Goal: Find specific page/section: Find specific page/section

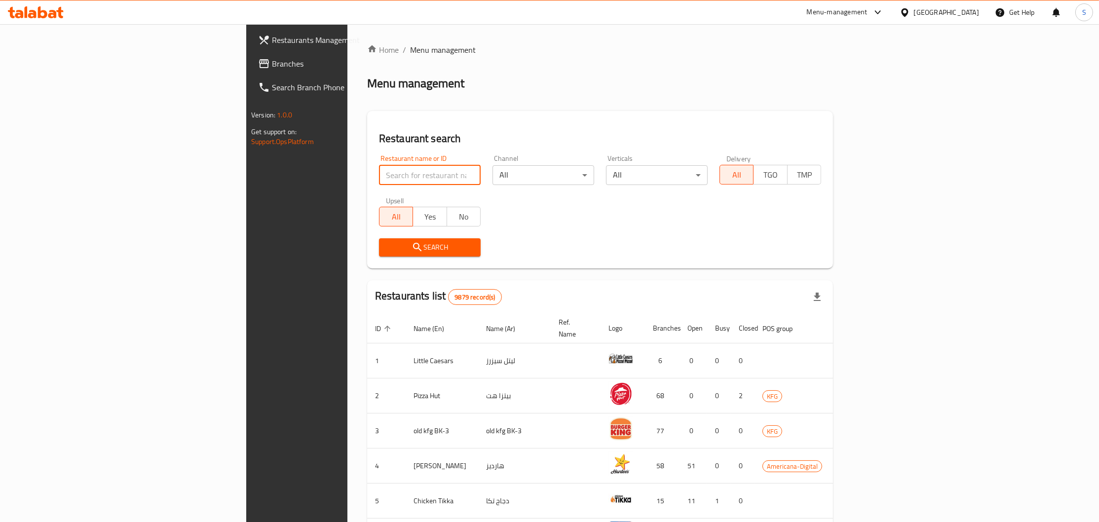
click at [379, 171] on input "search" at bounding box center [430, 175] width 102 height 20
paste input "Nowair"
type input "Nowair"
click button "Search" at bounding box center [430, 247] width 102 height 18
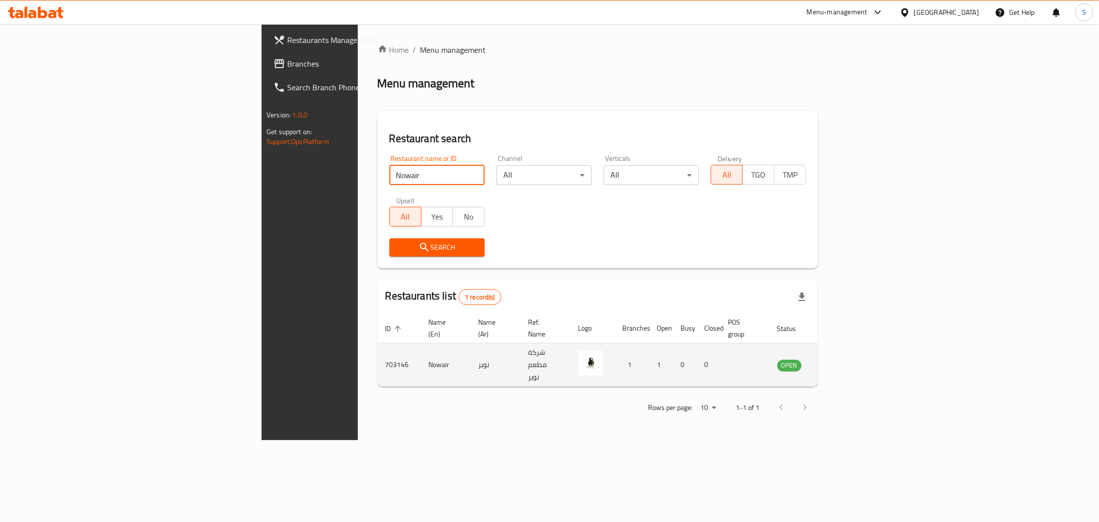
click at [378, 349] on td "703146" at bounding box center [399, 365] width 43 height 43
click at [378, 346] on td "703146" at bounding box center [399, 365] width 43 height 43
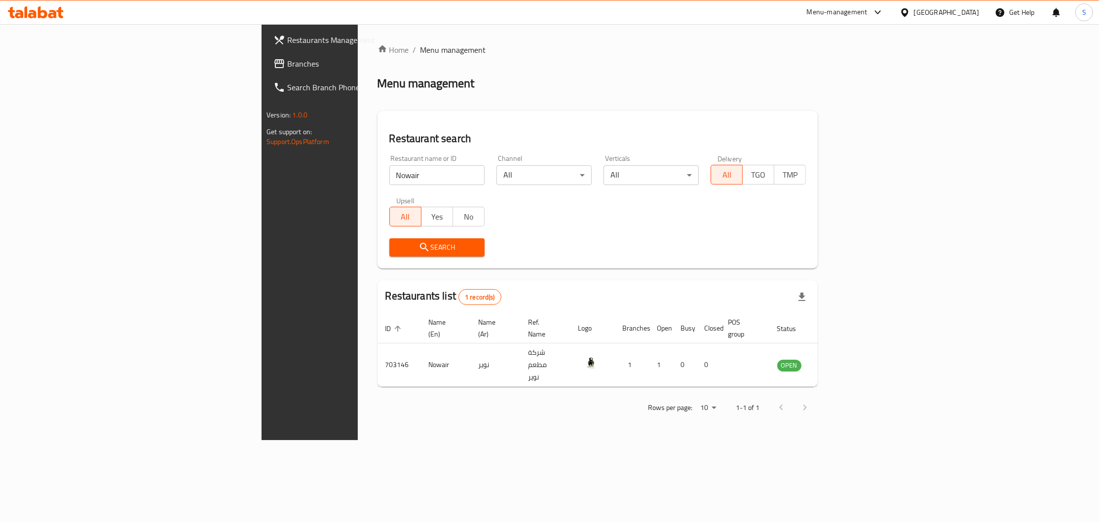
click at [358, 344] on div "Home / Menu management Menu management Restaurant search Restaurant name or ID …" at bounding box center [598, 232] width 480 height 416
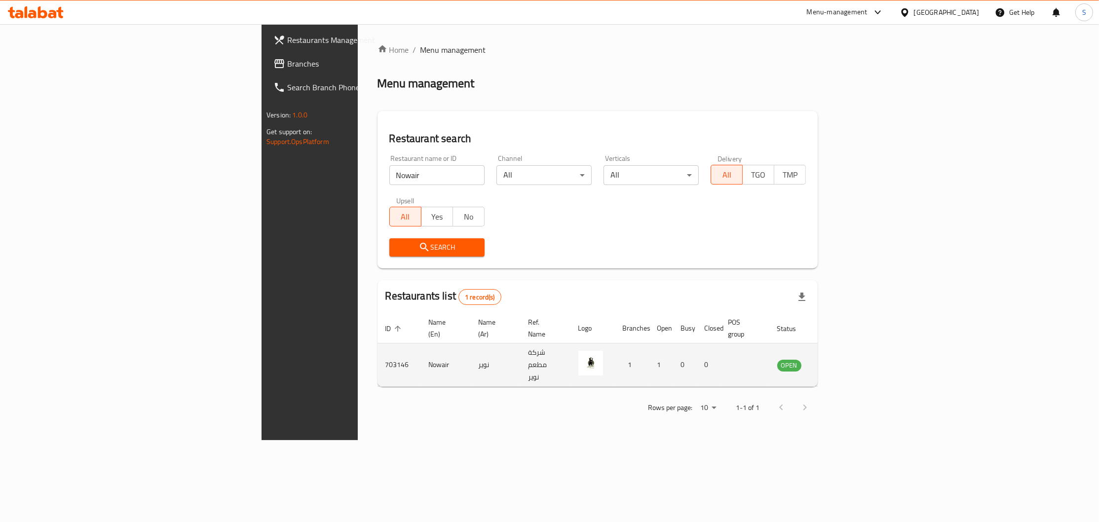
click at [378, 350] on td "703146" at bounding box center [399, 365] width 43 height 43
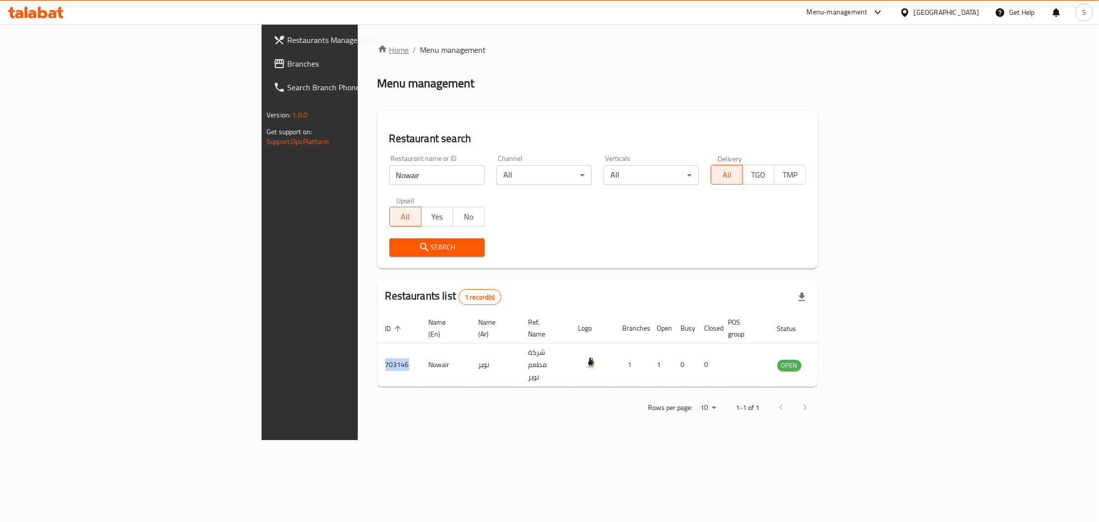
copy td "703146"
click at [287, 59] on span "Branches" at bounding box center [362, 64] width 150 height 12
